Goal: Information Seeking & Learning: Learn about a topic

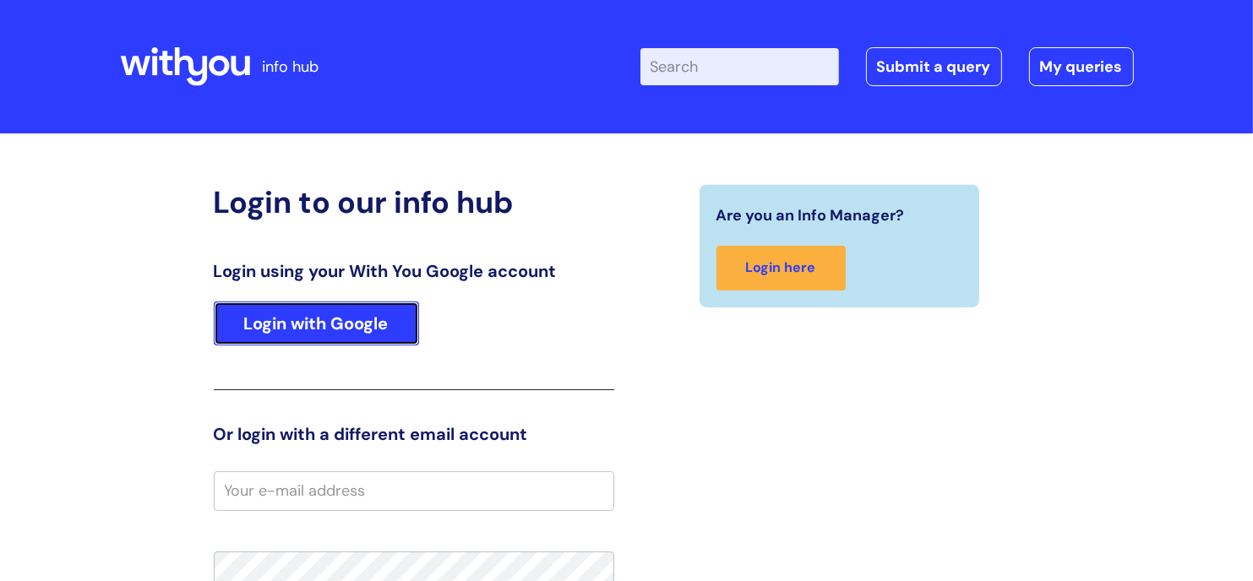
click at [242, 306] on link "Login with Google" at bounding box center [316, 324] width 205 height 44
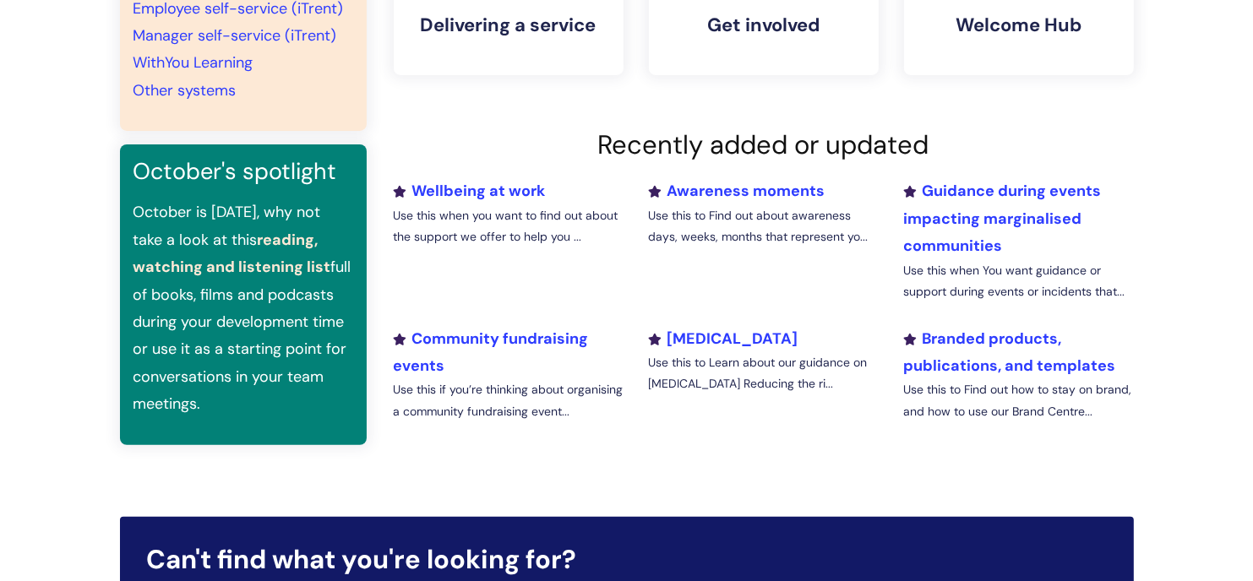
scroll to position [517, 0]
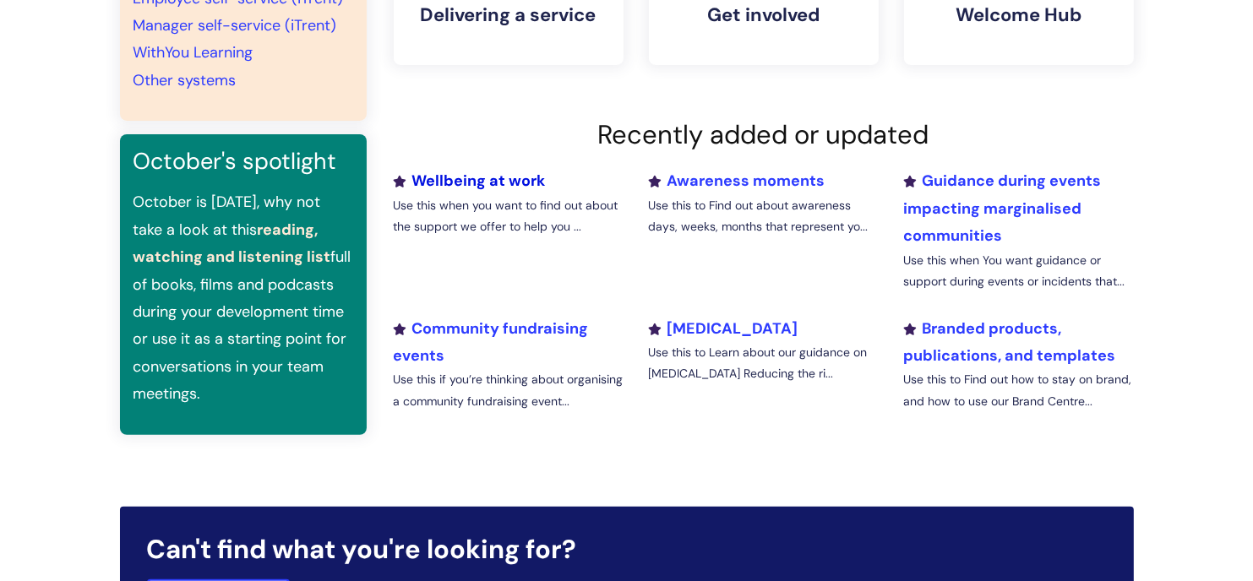
click at [481, 184] on link "Wellbeing at work" at bounding box center [470, 181] width 152 height 20
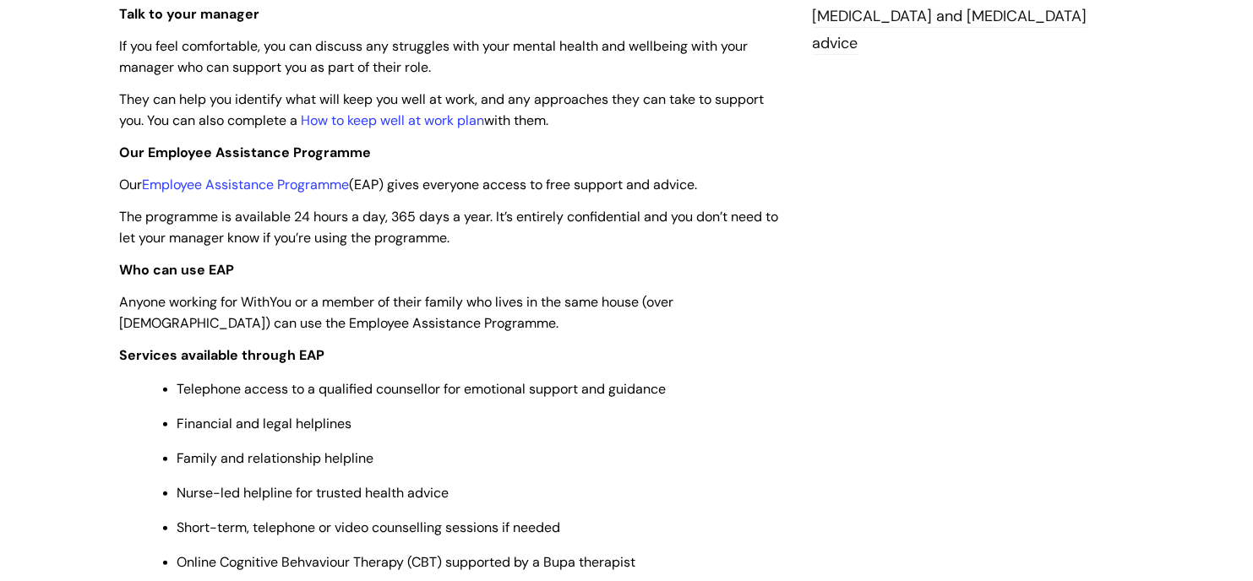
scroll to position [541, 0]
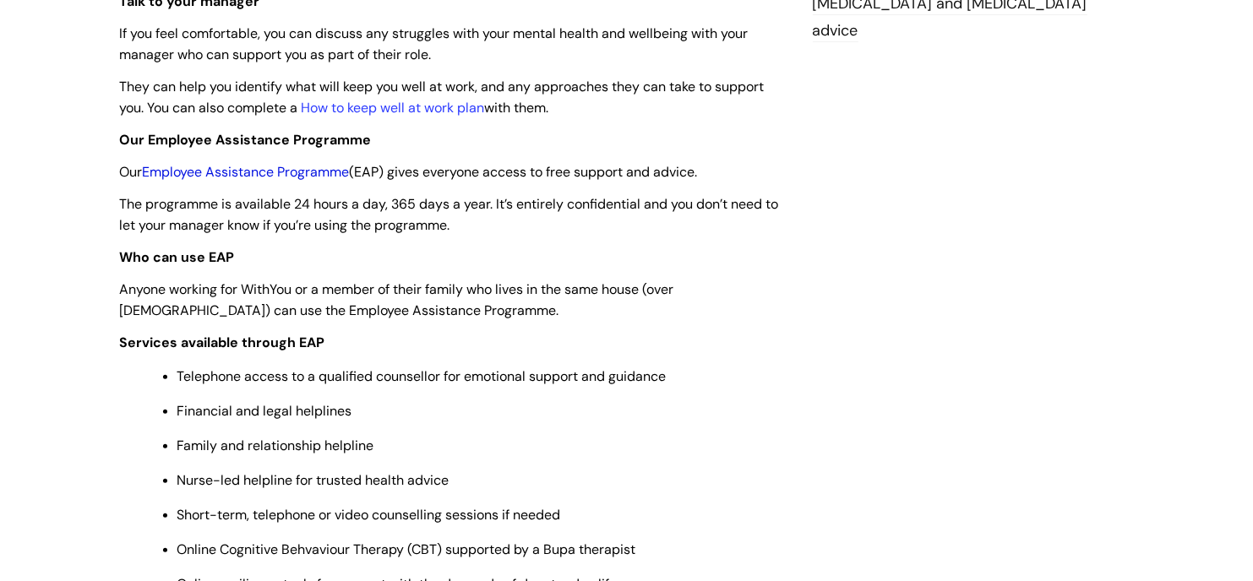
click at [247, 171] on link "Employee Assistance Programme" at bounding box center [246, 172] width 207 height 18
